Goal: Task Accomplishment & Management: Manage account settings

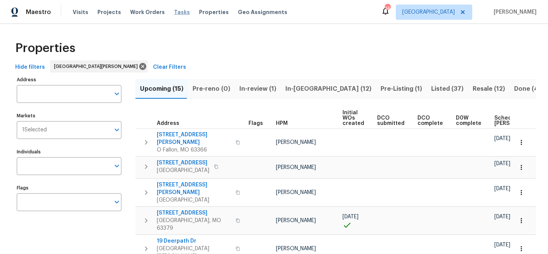
click at [174, 12] on span "Tasks" at bounding box center [182, 12] width 16 height 5
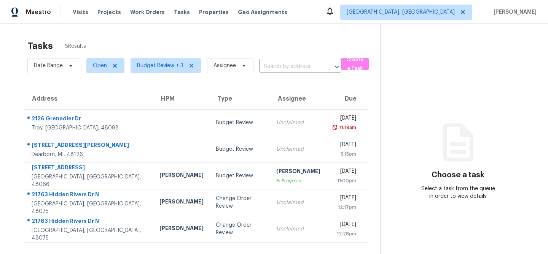
click at [272, 108] on th "Assignee" at bounding box center [298, 98] width 56 height 21
